Goal: Find specific page/section: Find specific page/section

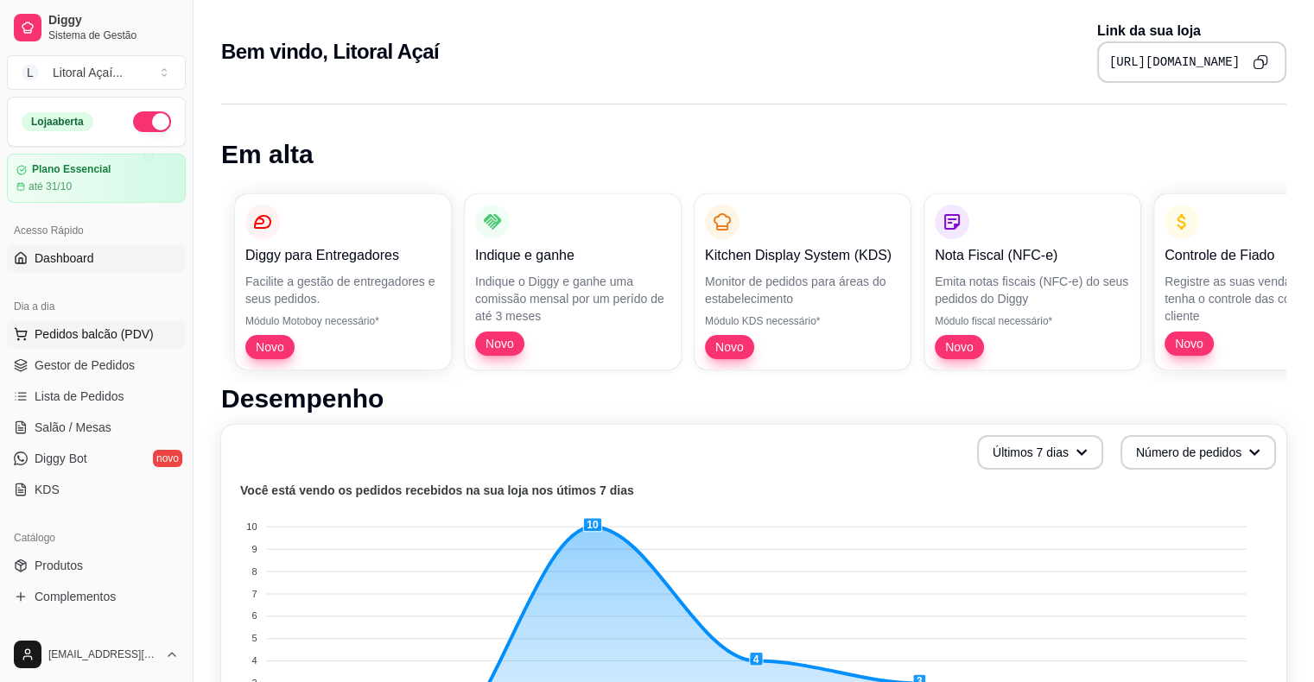
click at [114, 338] on span "Pedidos balcão (PDV)" at bounding box center [94, 334] width 119 height 17
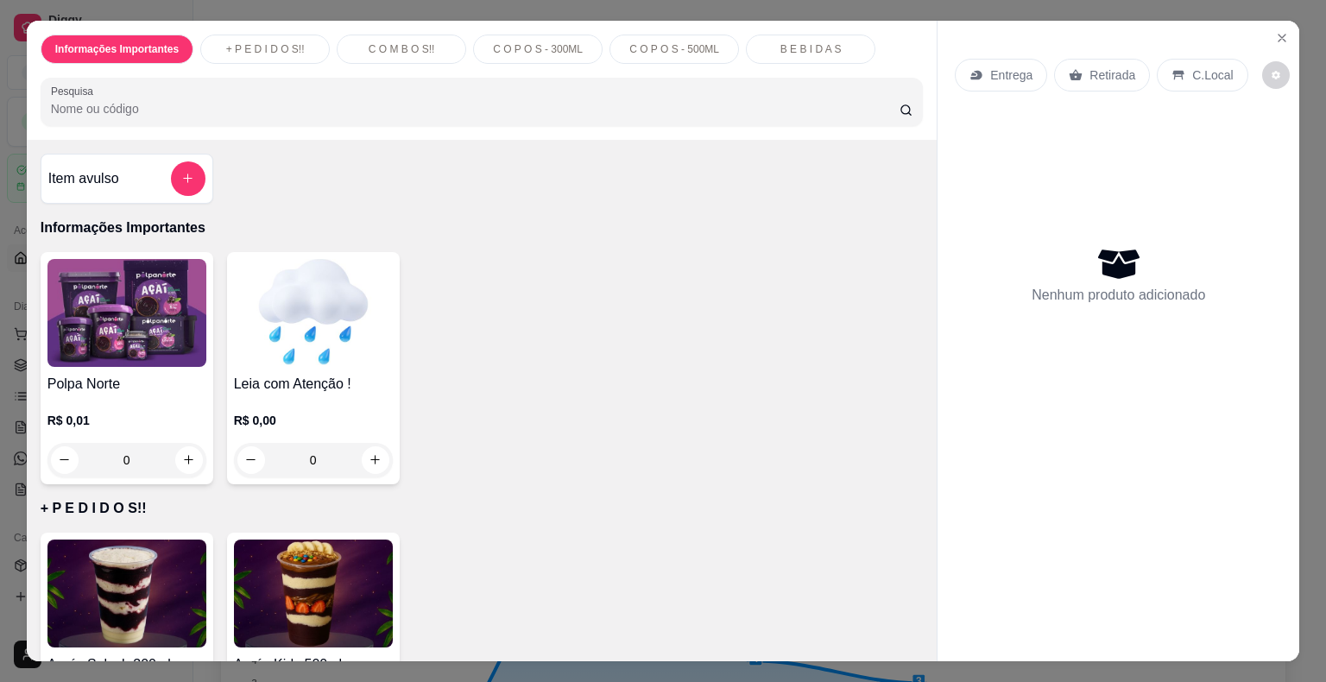
click at [114, 359] on div "Polpa Norte R$ 0,01 0" at bounding box center [127, 368] width 173 height 232
click at [1283, 30] on button "Close" at bounding box center [1283, 38] width 28 height 28
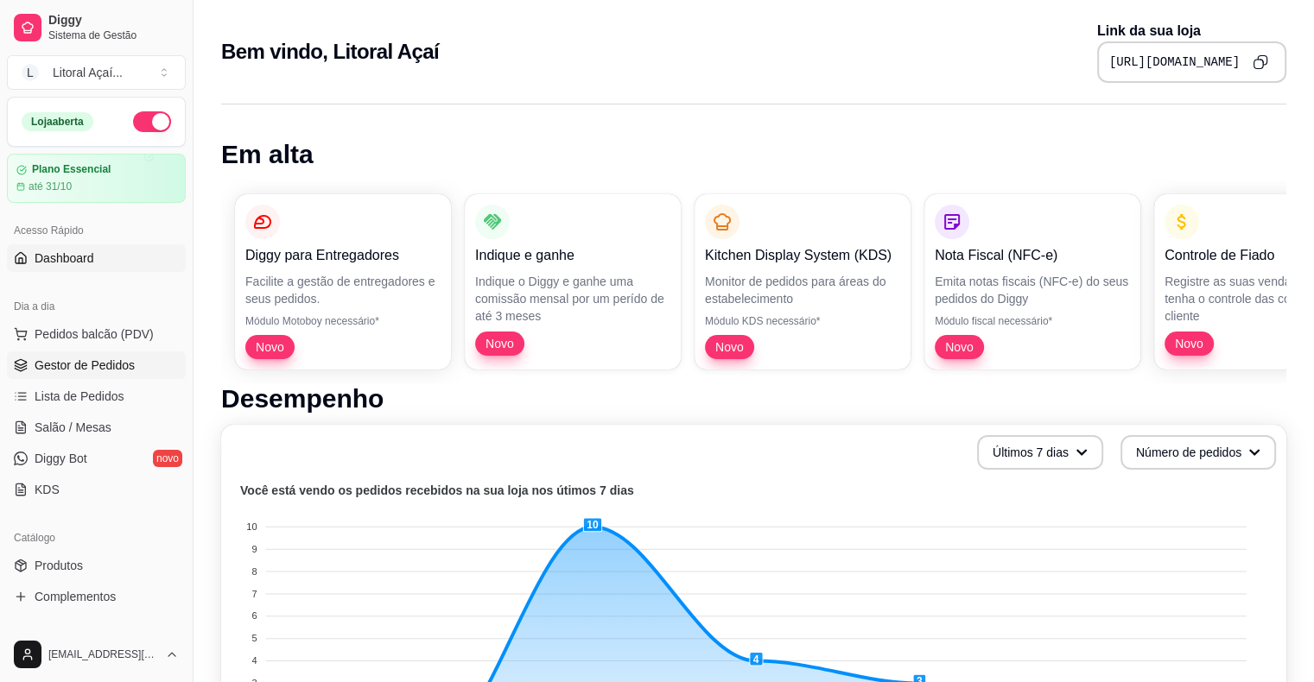
click at [95, 372] on span "Gestor de Pedidos" at bounding box center [85, 365] width 100 height 17
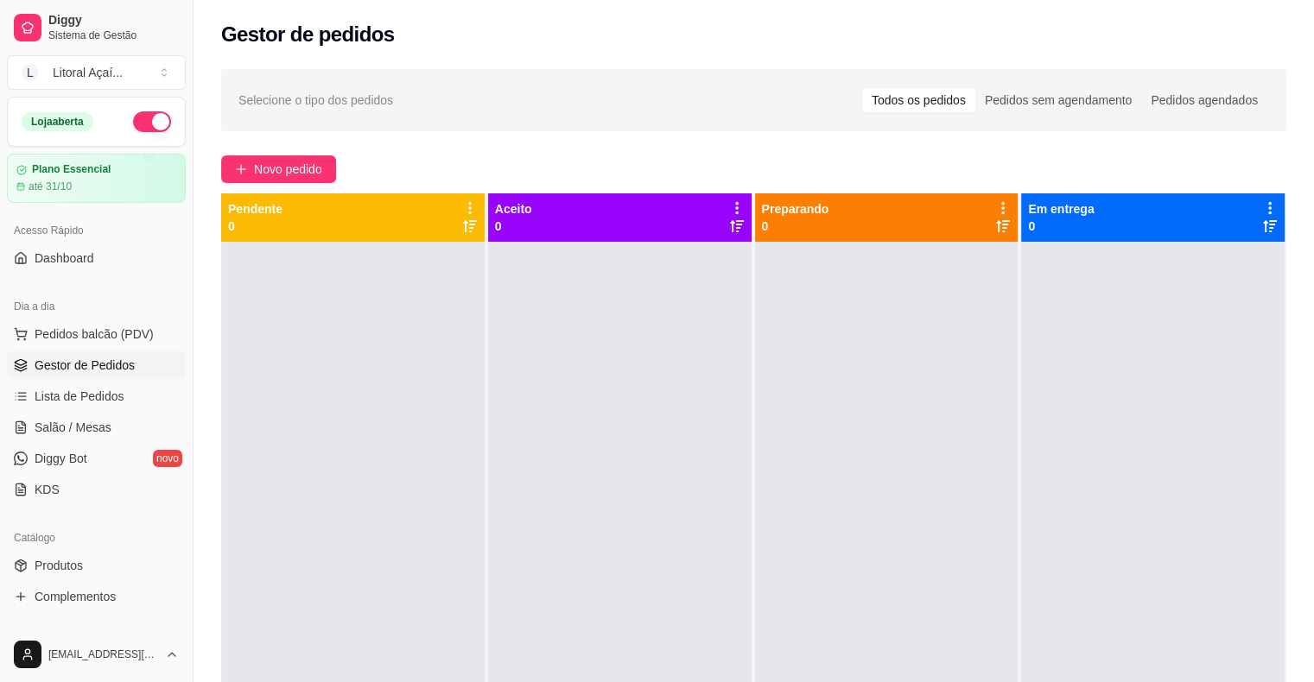
click at [520, 351] on div at bounding box center [619, 583] width 263 height 682
click at [102, 372] on span "Gestor de Pedidos" at bounding box center [85, 365] width 100 height 17
